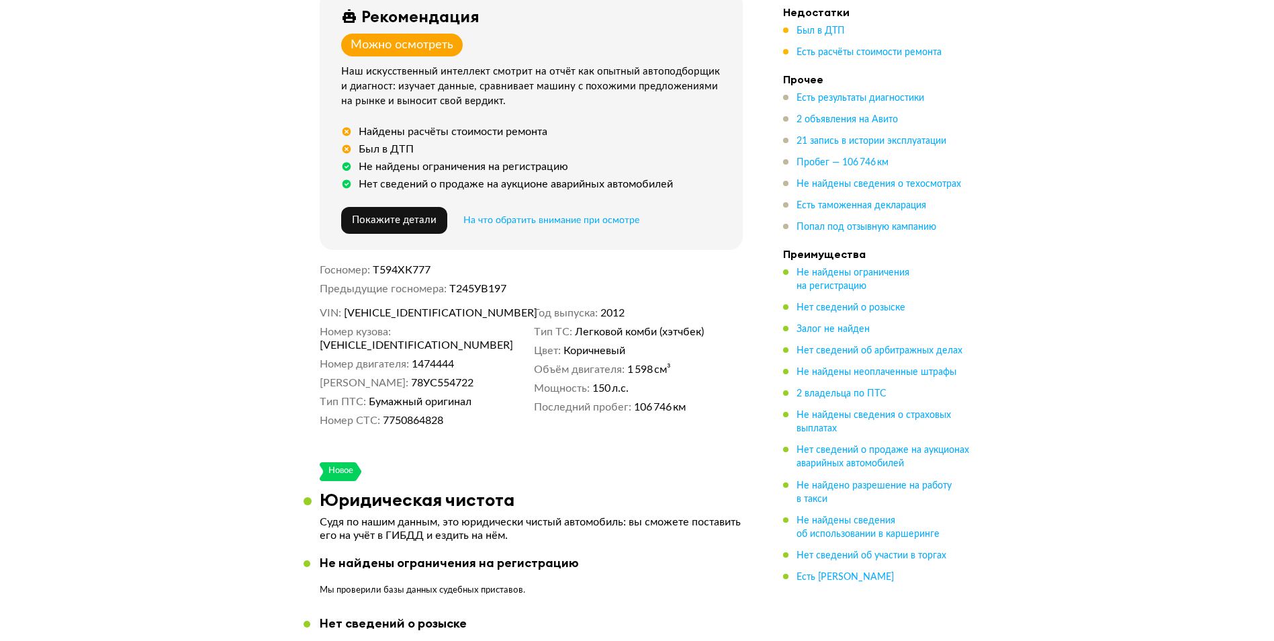
scroll to position [537, 0]
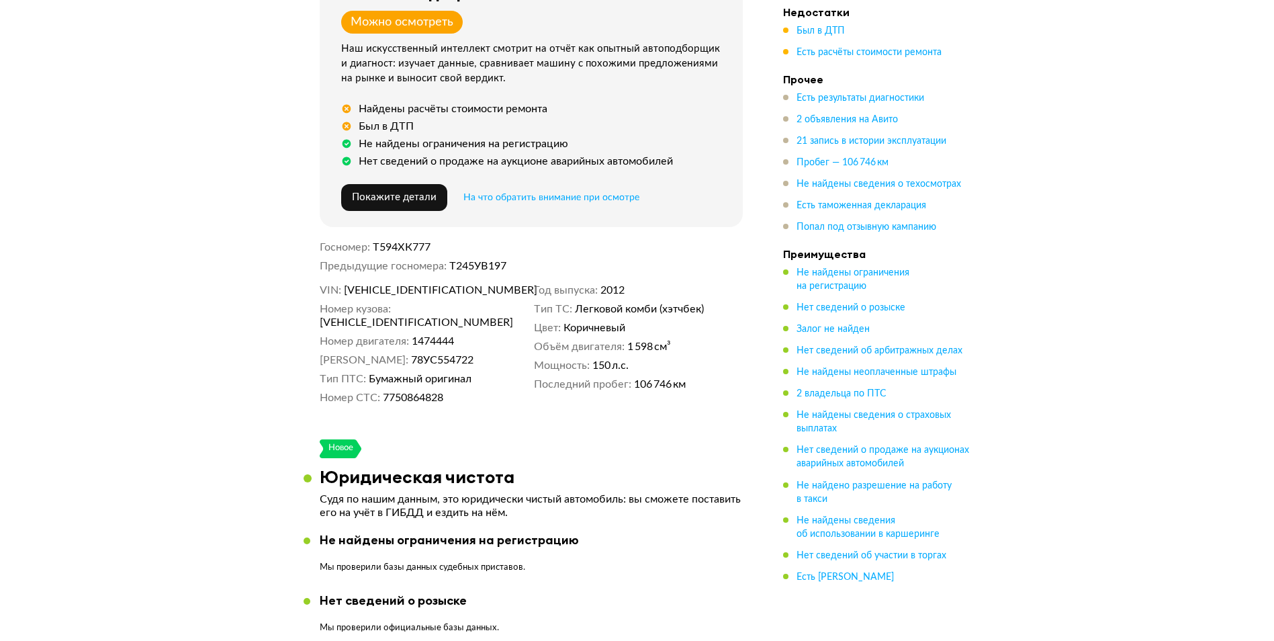
click at [449, 316] on span "[VEHICLE_IDENTIFICATION_NUMBER]" at bounding box center [397, 322] width 154 height 13
copy span "[VEHICLE_IDENTIFICATION_NUMBER]"
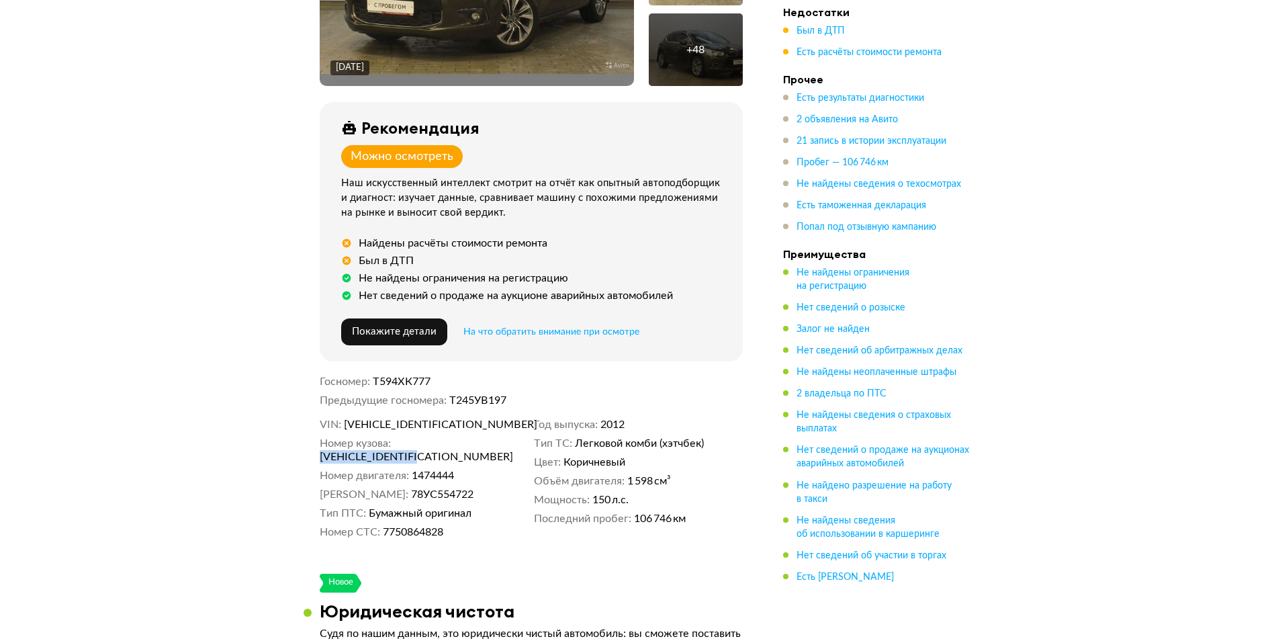
scroll to position [672, 0]
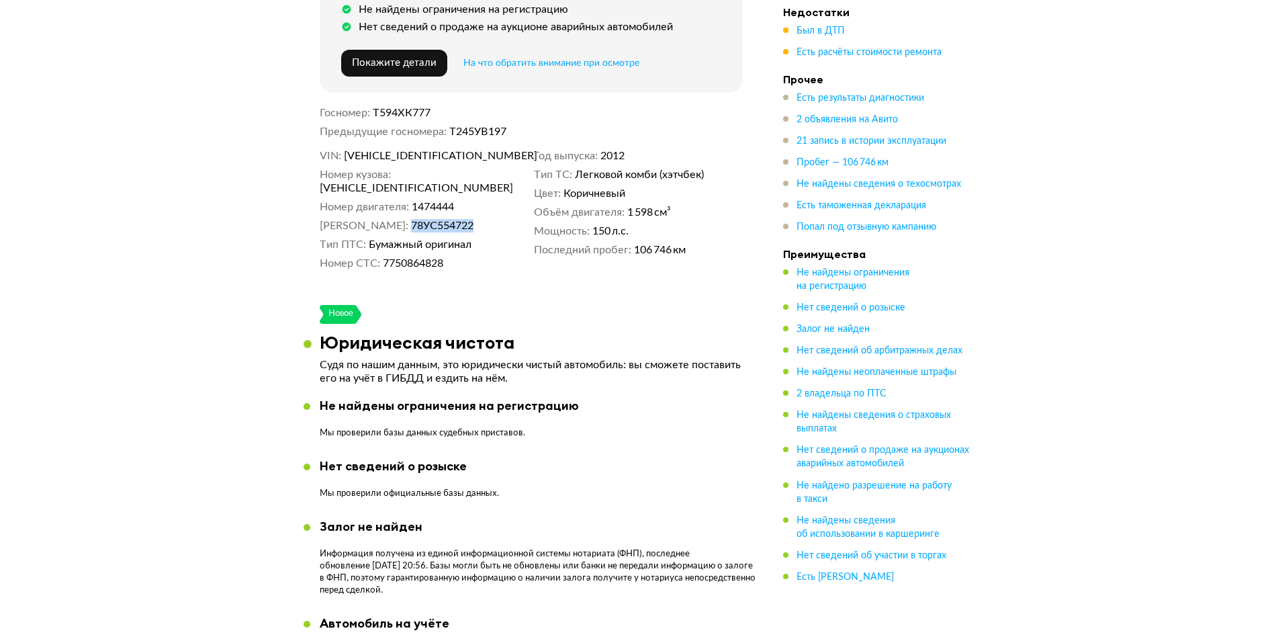
drag, startPoint x: 431, startPoint y: 207, endPoint x: 387, endPoint y: 209, distance: 44.4
click at [411, 219] on dd "78УС554722" at bounding box center [470, 225] width 118 height 13
copy span "78УС554722"
click at [404, 257] on span "7750864828" at bounding box center [413, 263] width 60 height 13
drag, startPoint x: 406, startPoint y: 244, endPoint x: 380, endPoint y: 246, distance: 26.3
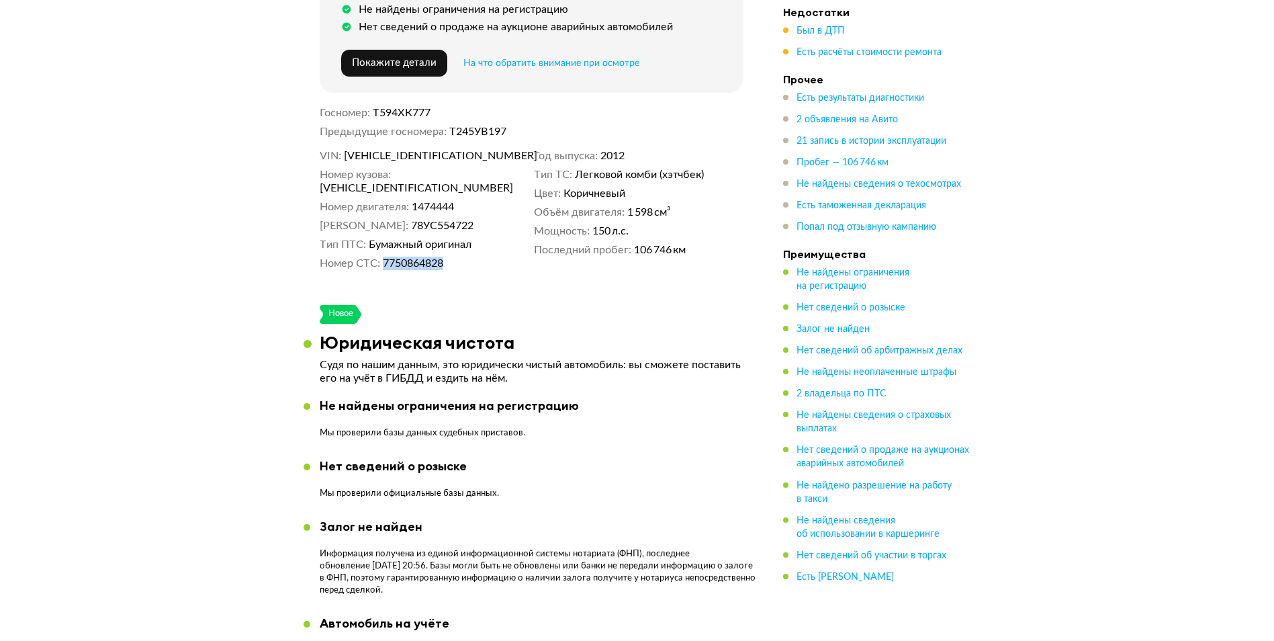
click at [380, 257] on dl "Номер СТС 7750864828" at bounding box center [424, 263] width 209 height 13
drag, startPoint x: 380, startPoint y: 246, endPoint x: 392, endPoint y: 244, distance: 11.6
click at [392, 257] on span "7750864828" at bounding box center [413, 263] width 60 height 13
drag, startPoint x: 407, startPoint y: 242, endPoint x: 384, endPoint y: 245, distance: 23.0
click at [384, 257] on span "7750864828" at bounding box center [413, 263] width 60 height 13
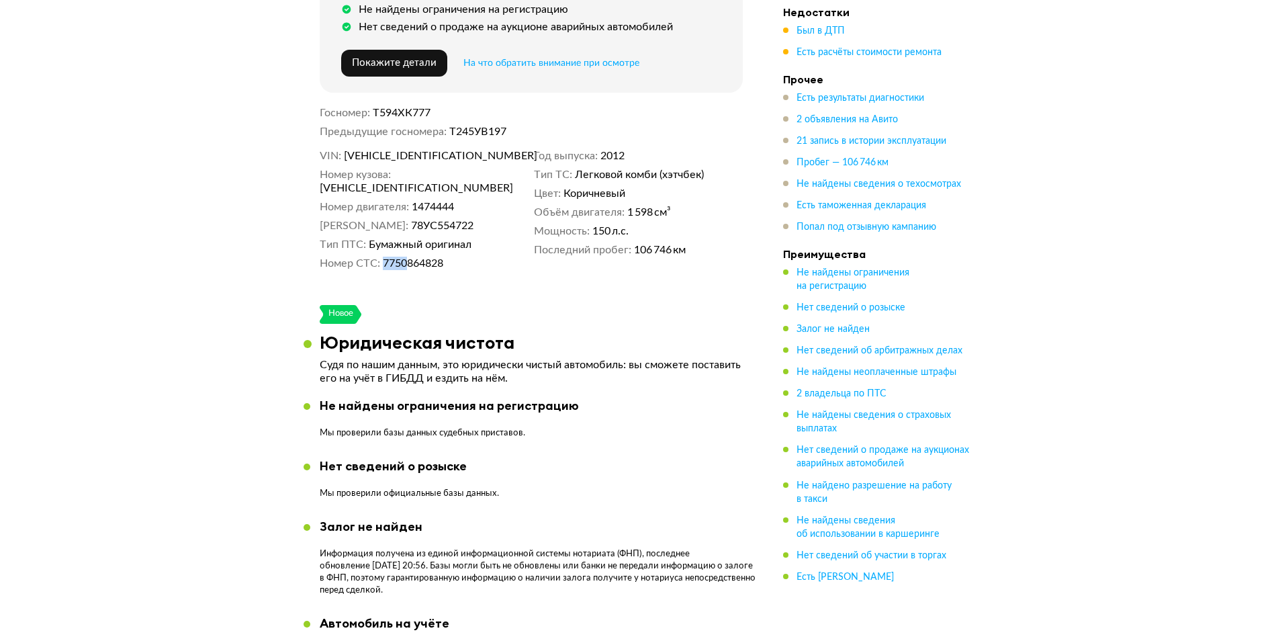
copy span "7750"
drag, startPoint x: 466, startPoint y: 244, endPoint x: 409, endPoint y: 247, distance: 57.2
click at [409, 257] on dd "7750864828" at bounding box center [456, 263] width 146 height 13
copy span "864828"
drag, startPoint x: 440, startPoint y: 110, endPoint x: 375, endPoint y: 105, distance: 64.7
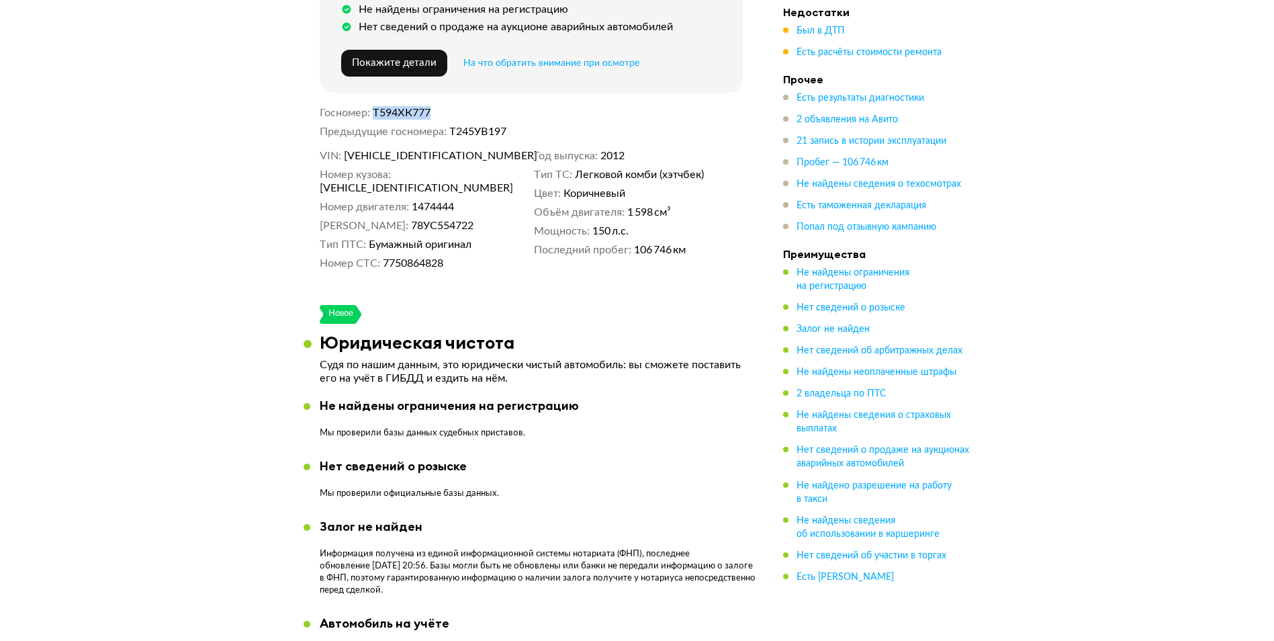
click at [375, 106] on dd "Т594ХК777" at bounding box center [558, 112] width 370 height 13
copy span "Т594ХК777"
